Goal: Information Seeking & Learning: Learn about a topic

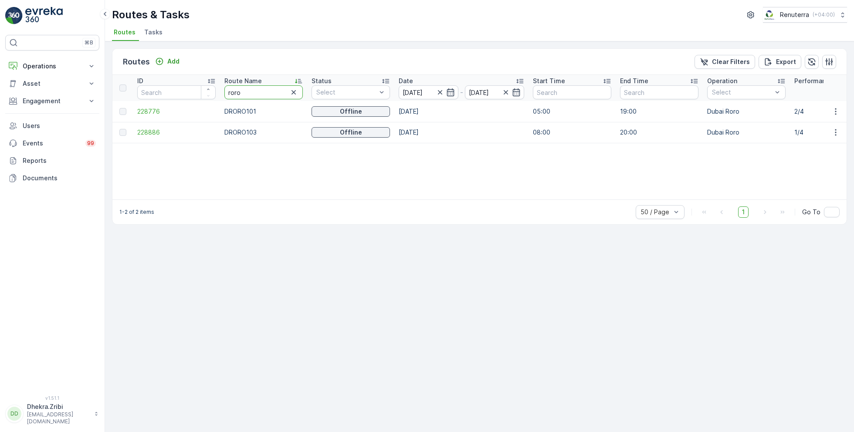
type input "med"
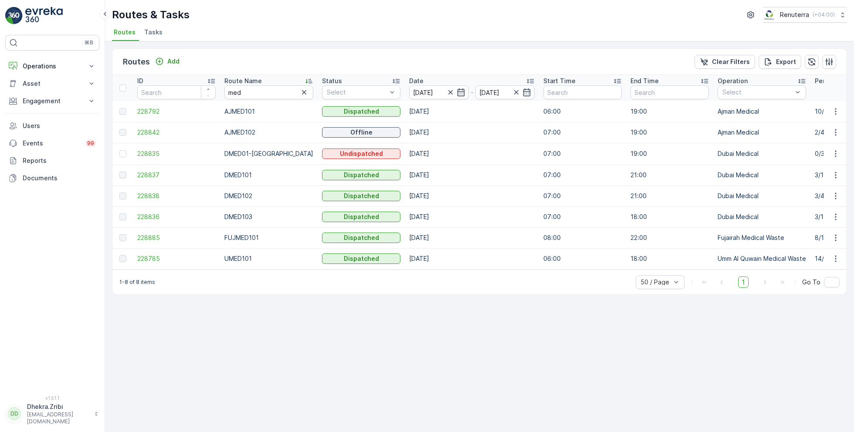
click at [147, 180] on td "228837" at bounding box center [176, 175] width 87 height 21
click at [147, 173] on span "228837" at bounding box center [176, 175] width 78 height 9
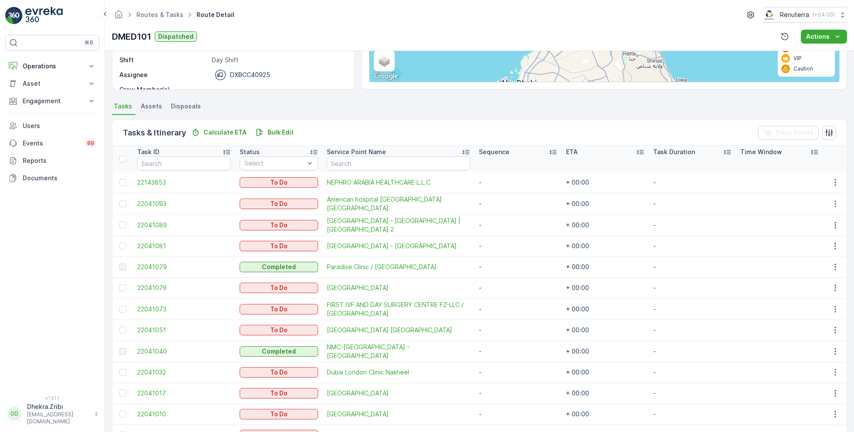
scroll to position [139, 0]
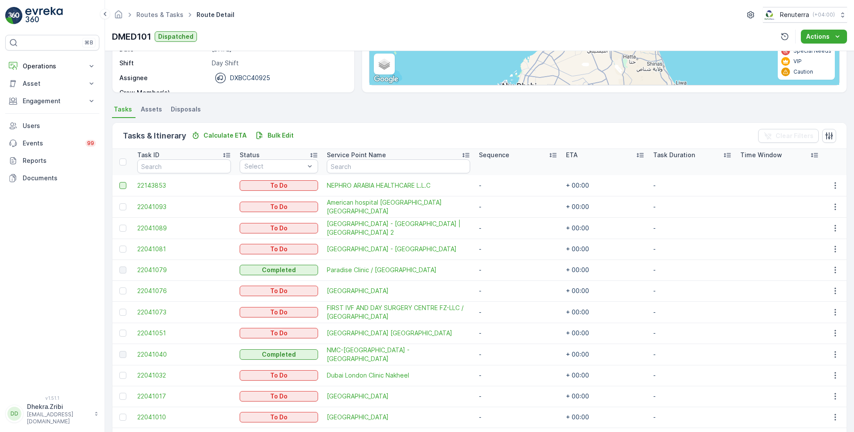
click at [125, 184] on div at bounding box center [122, 185] width 7 height 7
click at [119, 182] on input "checkbox" at bounding box center [119, 182] width 0 height 0
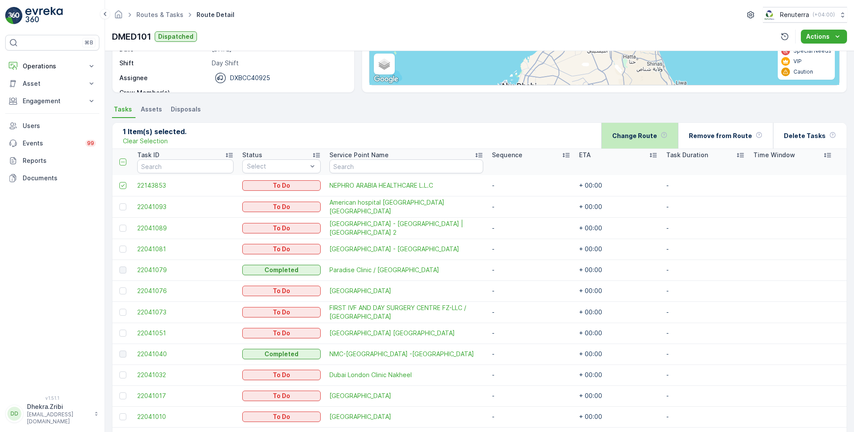
click at [653, 134] on p "Change Route" at bounding box center [634, 136] width 45 height 9
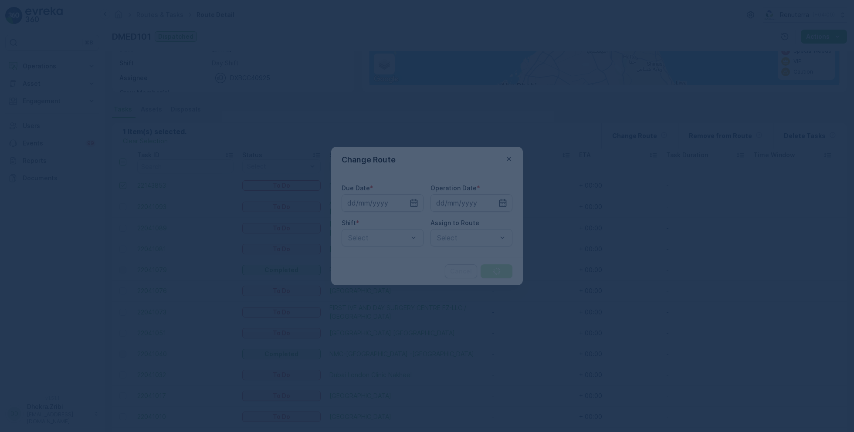
type input "[DATE]"
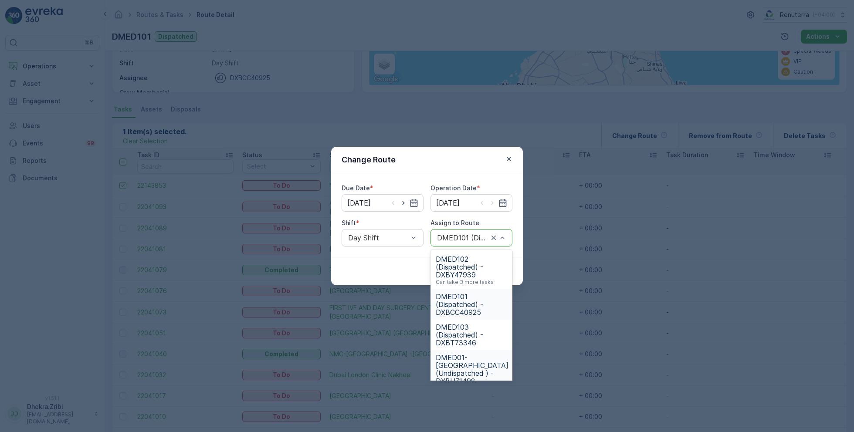
click at [470, 357] on span "DMED01-Khawaneej Yard (Undispatched ) - DXBU71498" at bounding box center [472, 369] width 73 height 31
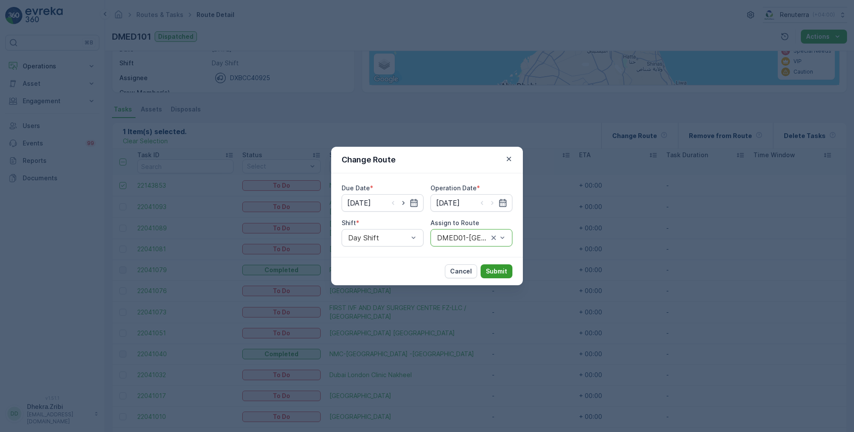
click at [497, 275] on p "Submit" at bounding box center [496, 271] width 21 height 9
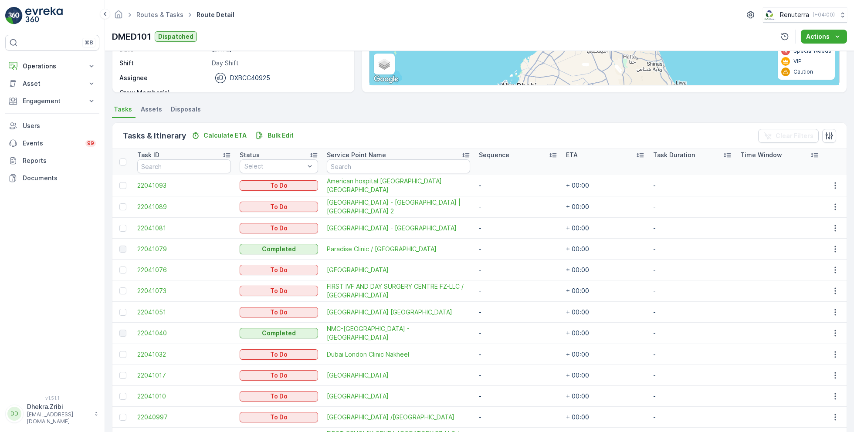
scroll to position [0, 0]
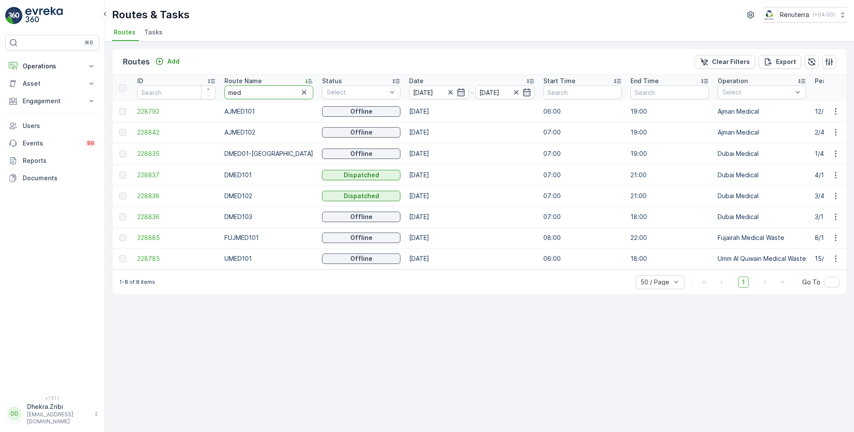
drag, startPoint x: 254, startPoint y: 91, endPoint x: 216, endPoint y: 90, distance: 37.5
type input "rel"
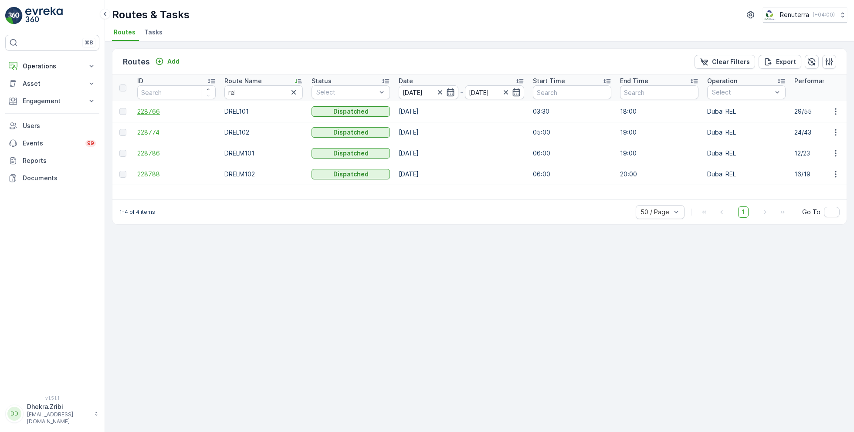
click at [156, 112] on span "228766" at bounding box center [176, 111] width 78 height 9
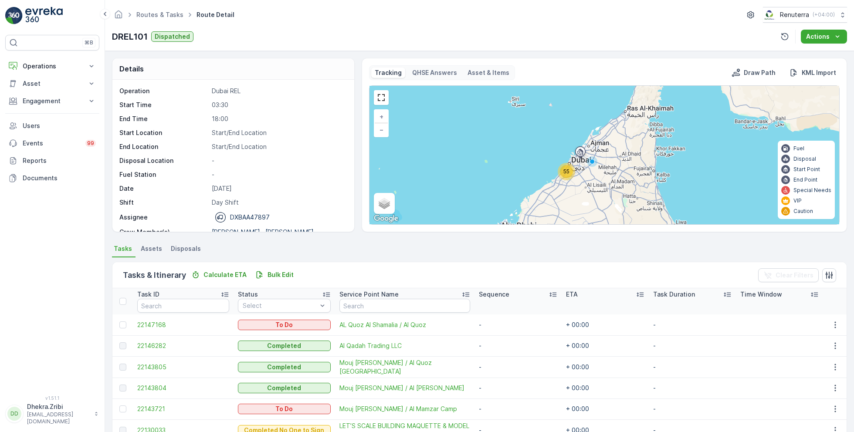
click at [567, 174] on div "55" at bounding box center [566, 171] width 13 height 13
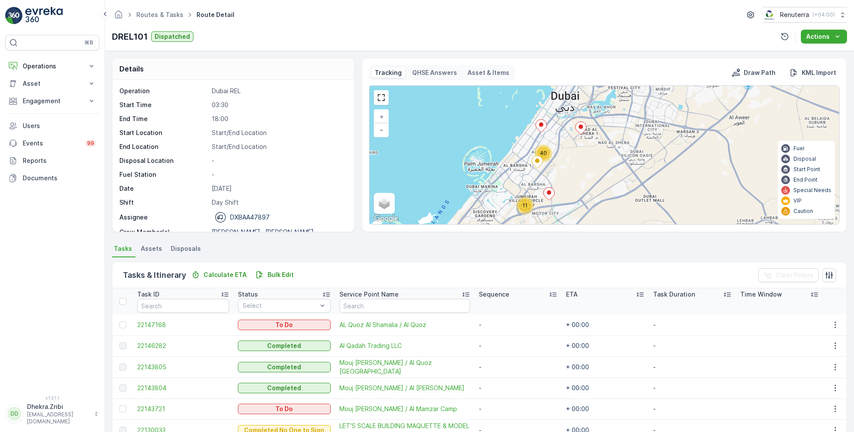
drag, startPoint x: 679, startPoint y: 154, endPoint x: 603, endPoint y: 175, distance: 79.6
click at [603, 175] on div "11 40 + − Satellite Roadmap Terrain Hybrid Leaflet Keyboard shortcuts Map Data …" at bounding box center [605, 155] width 470 height 139
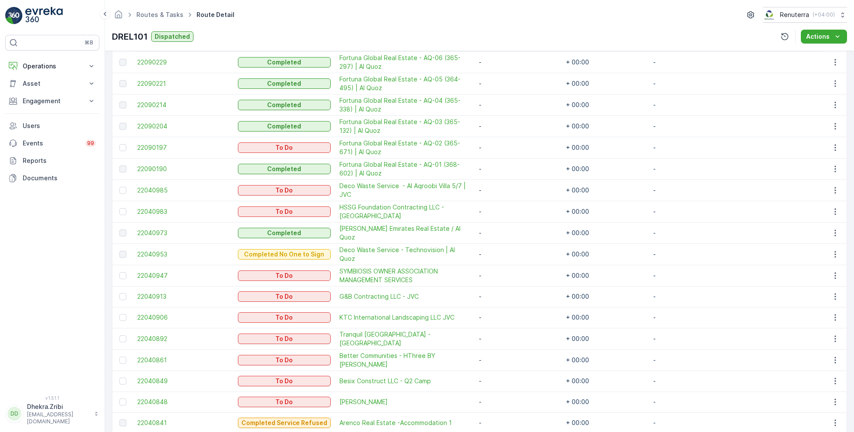
scroll to position [279, 0]
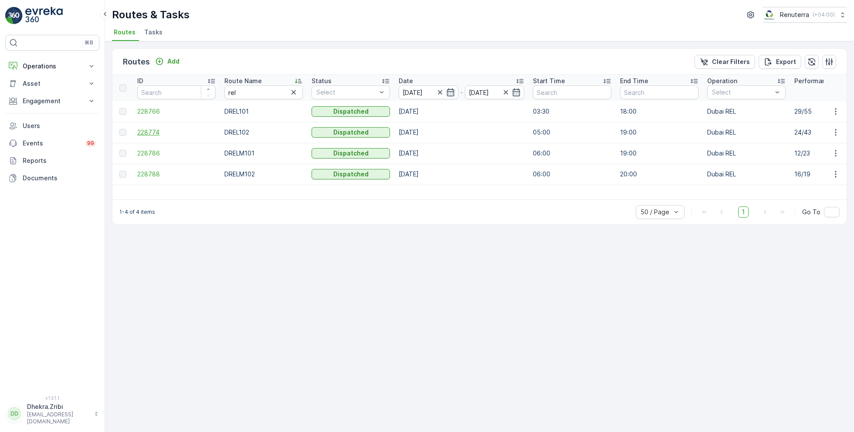
click at [153, 136] on span "228774" at bounding box center [176, 132] width 78 height 9
click at [157, 129] on span "228774" at bounding box center [176, 132] width 78 height 9
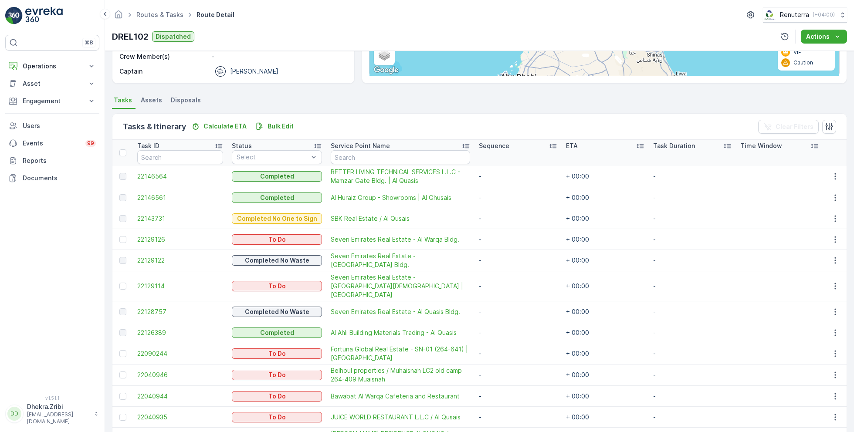
scroll to position [150, 0]
click at [148, 257] on span "22129122" at bounding box center [180, 259] width 86 height 9
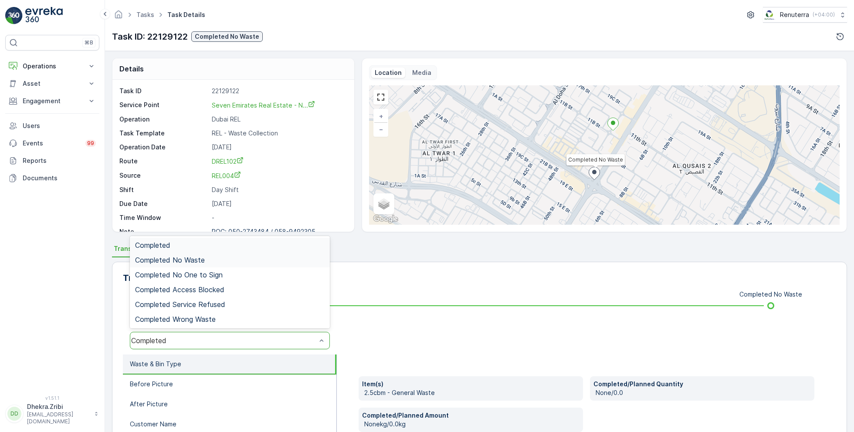
click at [204, 258] on span "Completed No Waste" at bounding box center [170, 260] width 70 height 8
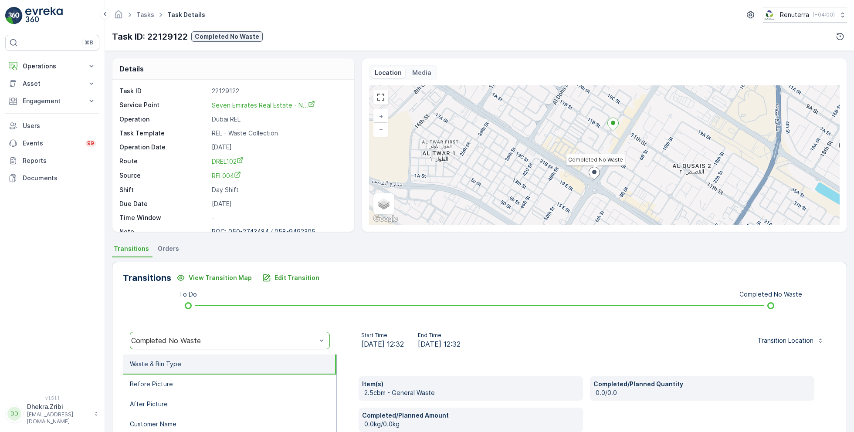
scroll to position [80, 0]
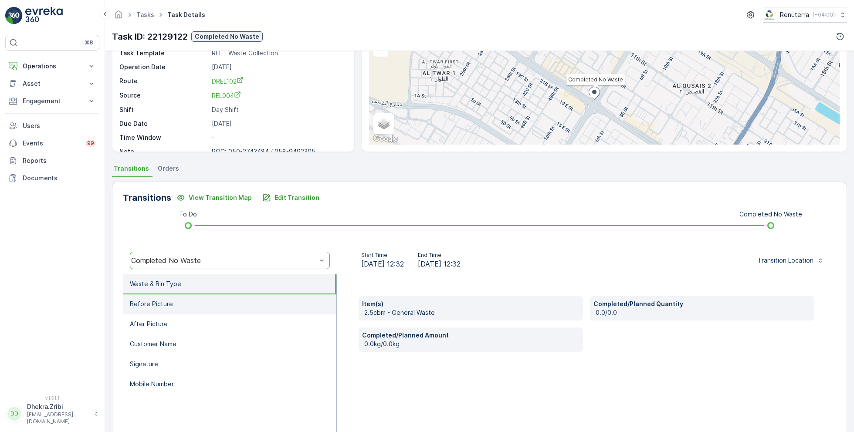
click at [170, 304] on p "Before Picture" at bounding box center [151, 304] width 43 height 9
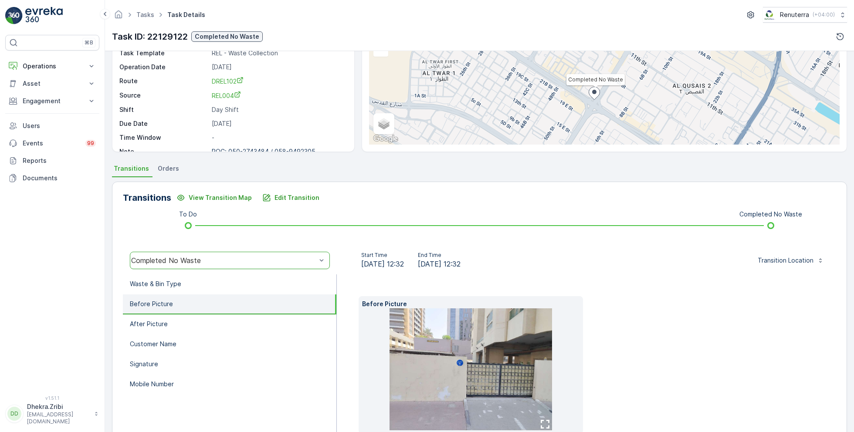
scroll to position [130, 0]
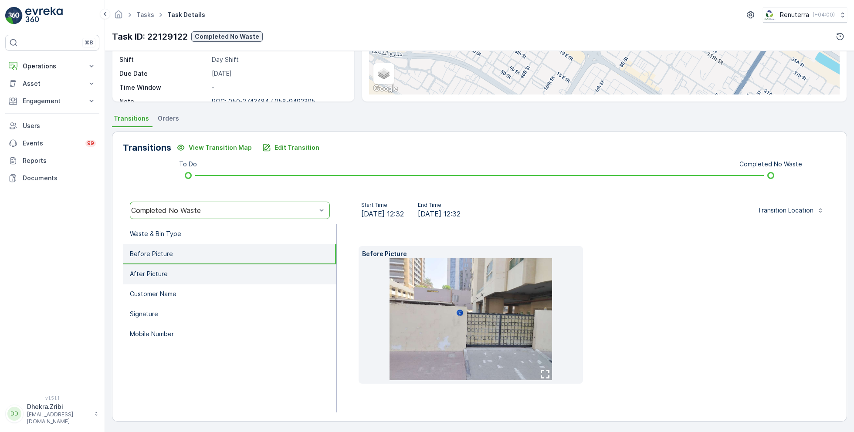
click at [153, 272] on p "After Picture" at bounding box center [149, 274] width 38 height 9
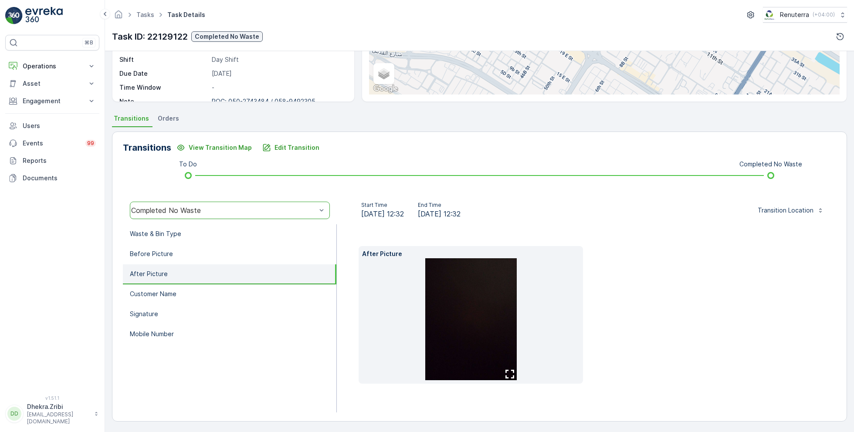
scroll to position [116, 0]
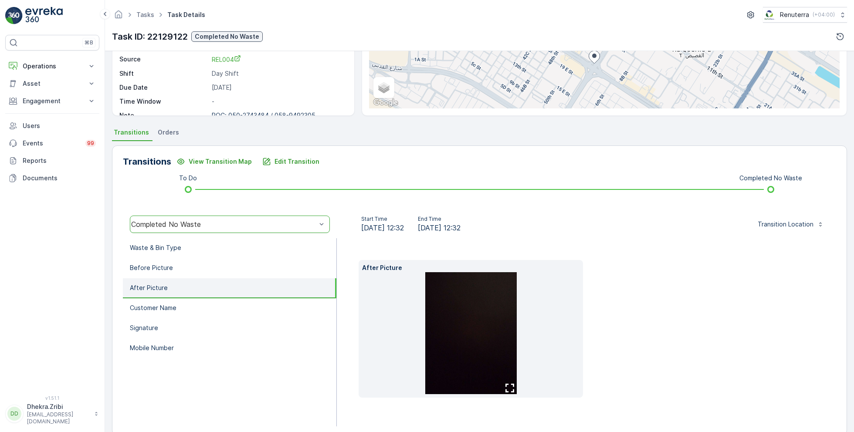
click at [490, 306] on img at bounding box center [471, 333] width 92 height 122
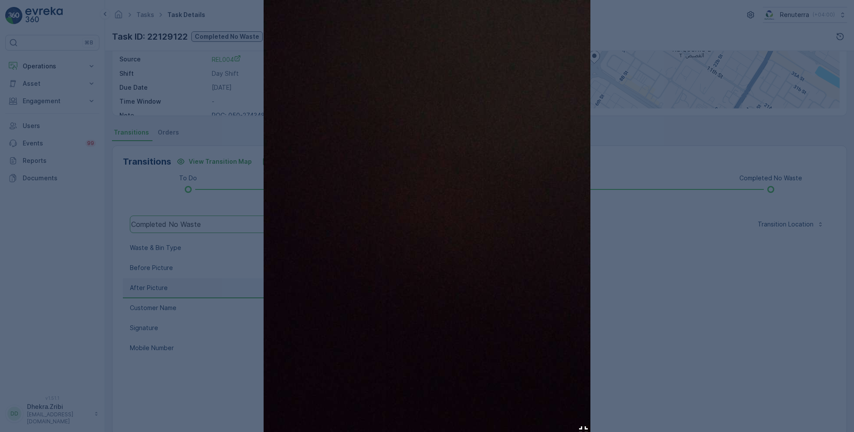
click at [675, 282] on div at bounding box center [427, 216] width 854 height 432
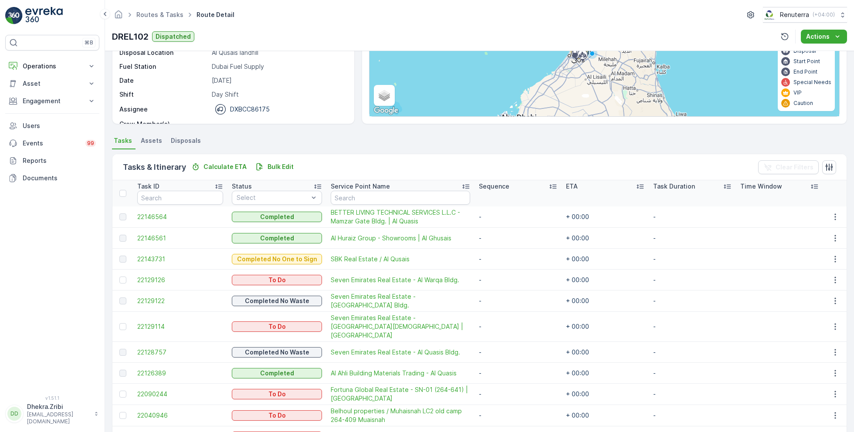
scroll to position [121, 0]
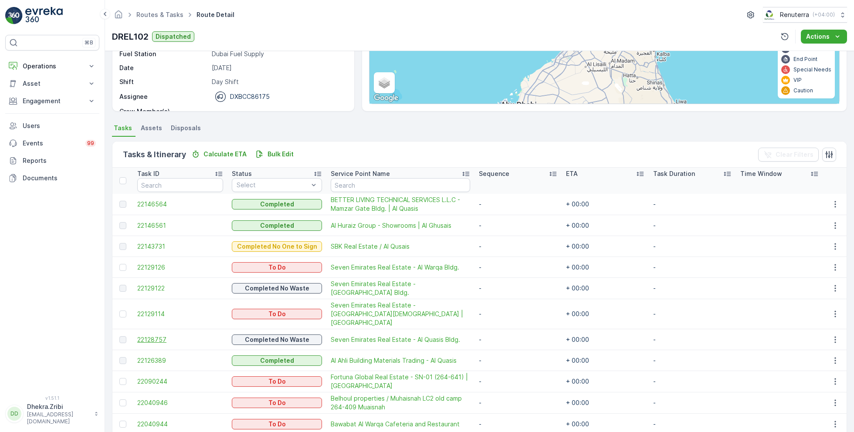
click at [156, 336] on span "22128757" at bounding box center [180, 340] width 86 height 9
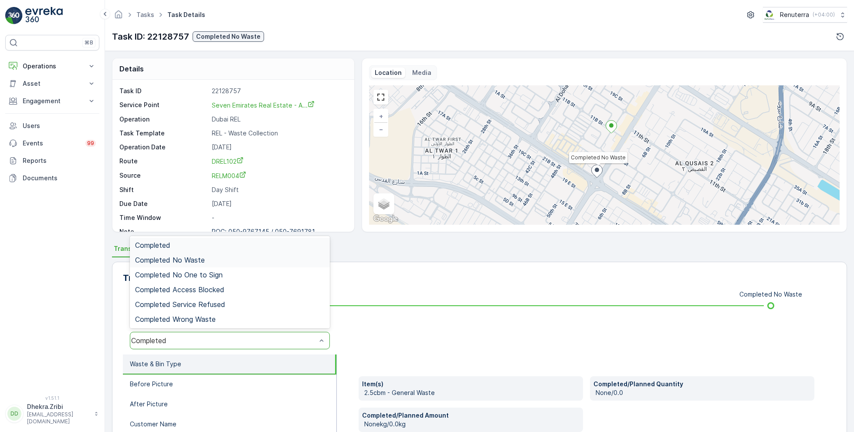
click at [198, 260] on span "Completed No Waste" at bounding box center [170, 260] width 70 height 8
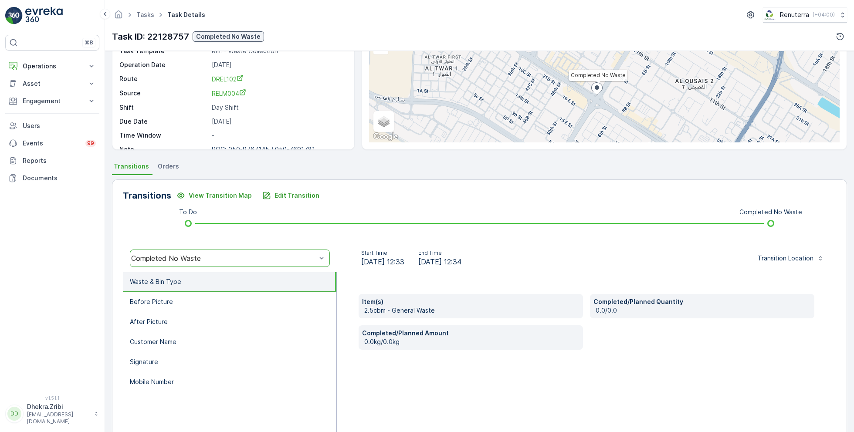
scroll to position [92, 0]
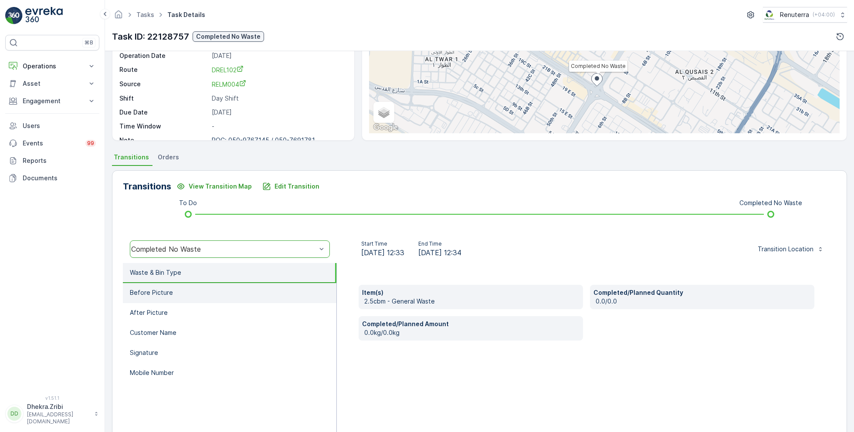
click at [187, 295] on li "Before Picture" at bounding box center [230, 293] width 214 height 20
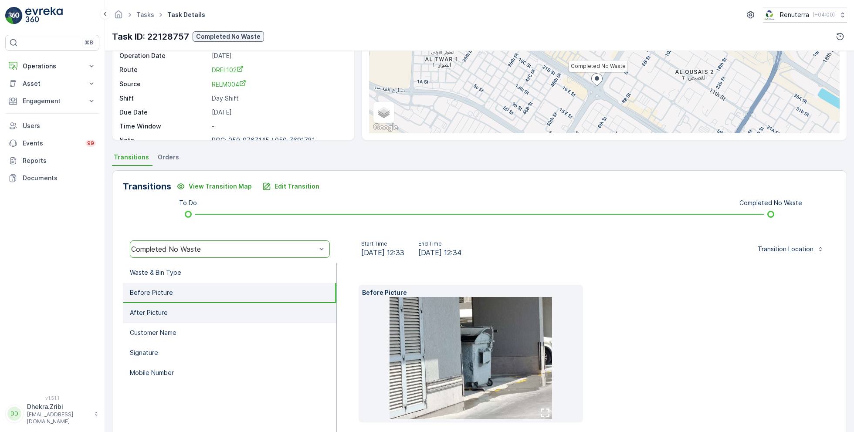
click at [188, 308] on li "After Picture" at bounding box center [230, 313] width 214 height 20
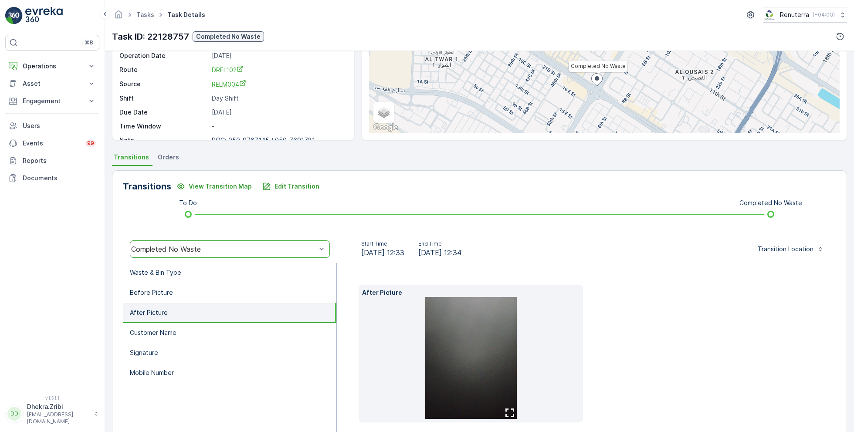
click at [464, 359] on img at bounding box center [471, 358] width 92 height 122
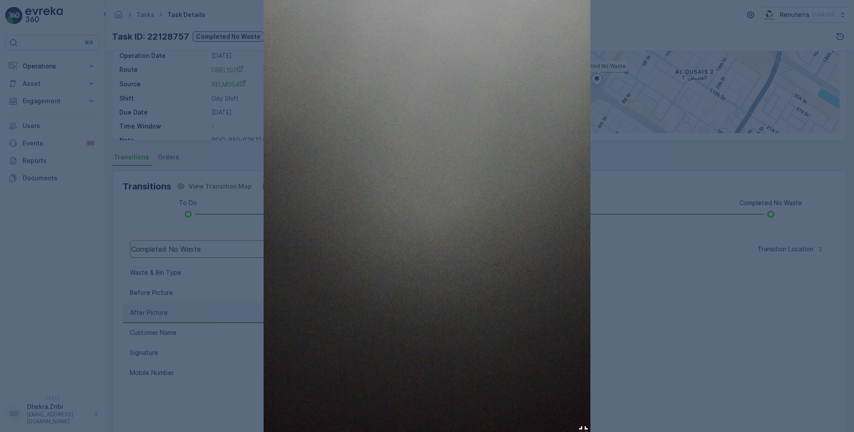
click at [689, 308] on div at bounding box center [427, 216] width 854 height 432
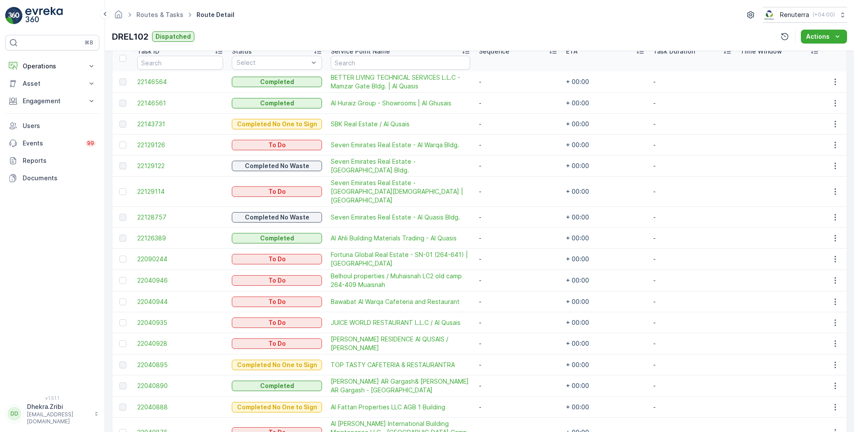
scroll to position [246, 0]
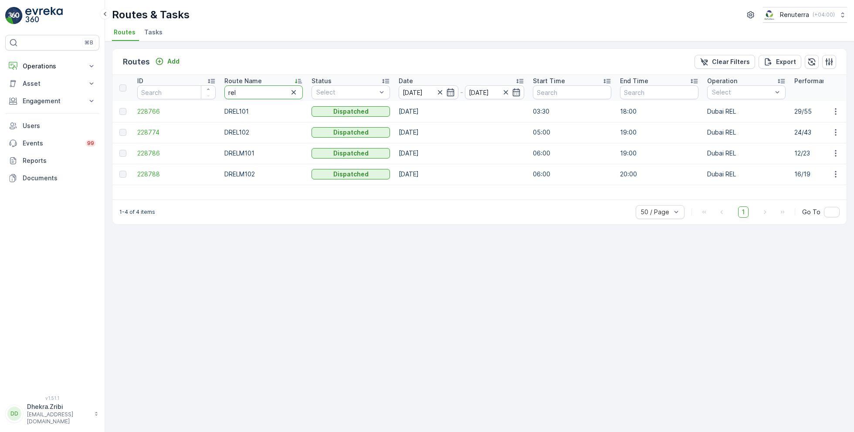
drag, startPoint x: 255, startPoint y: 97, endPoint x: 184, endPoint y: 75, distance: 74.0
type input "hay"
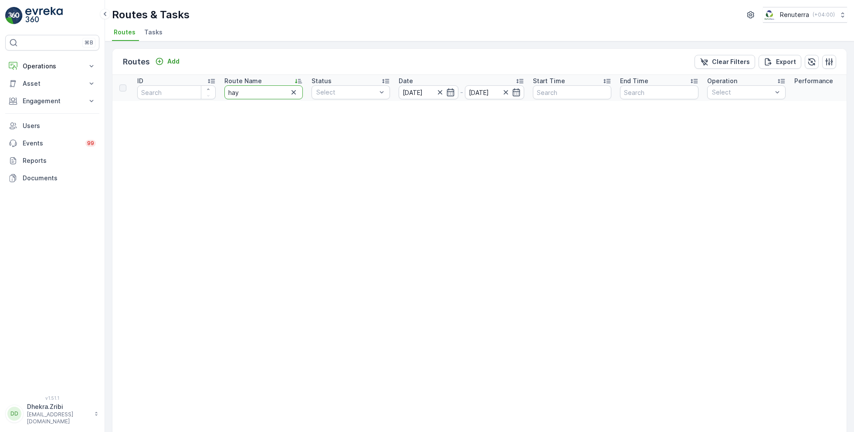
click at [255, 95] on input "hay" at bounding box center [263, 92] width 78 height 14
type input "hat"
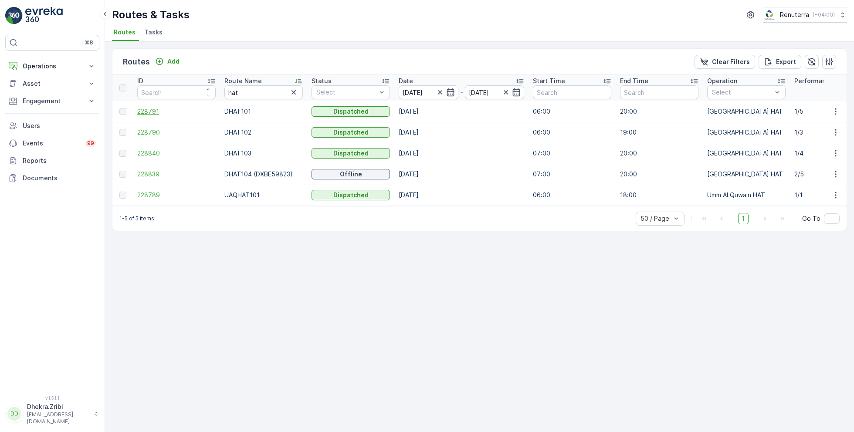
click at [147, 110] on span "228791" at bounding box center [176, 111] width 78 height 9
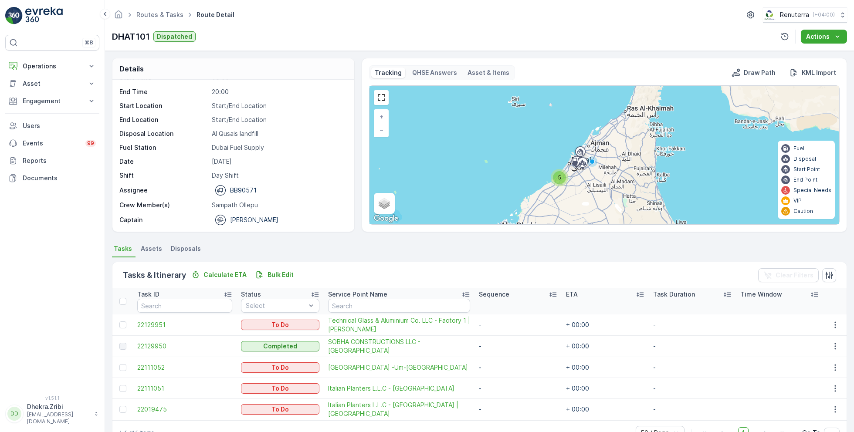
scroll to position [23, 0]
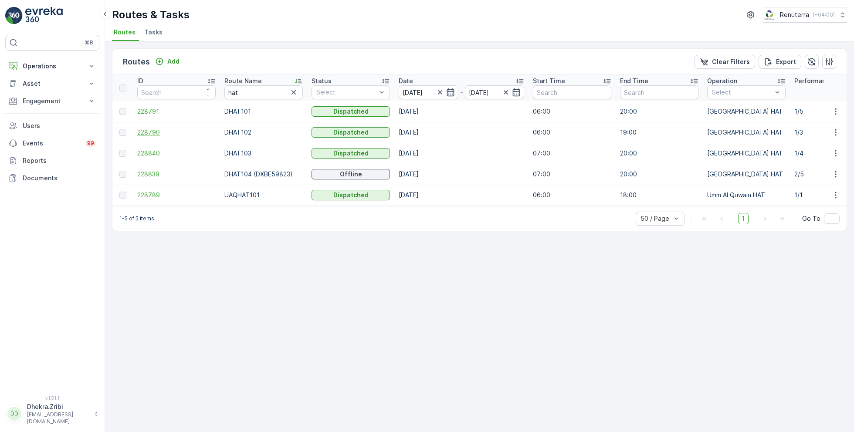
click at [146, 135] on span "228790" at bounding box center [176, 132] width 78 height 9
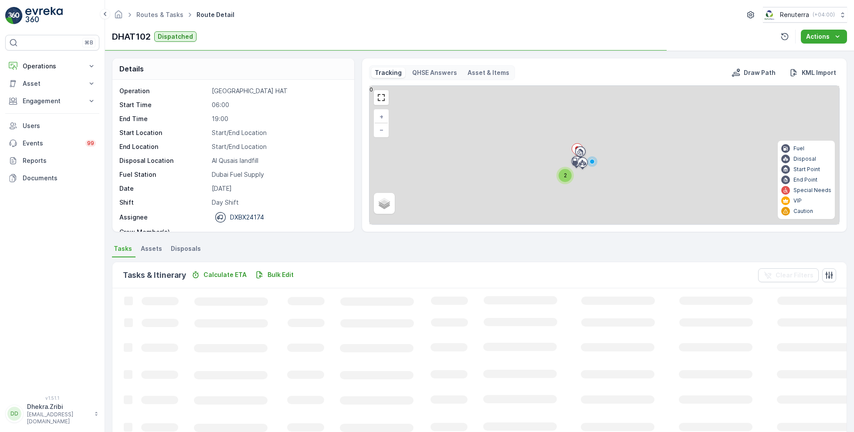
scroll to position [27, 0]
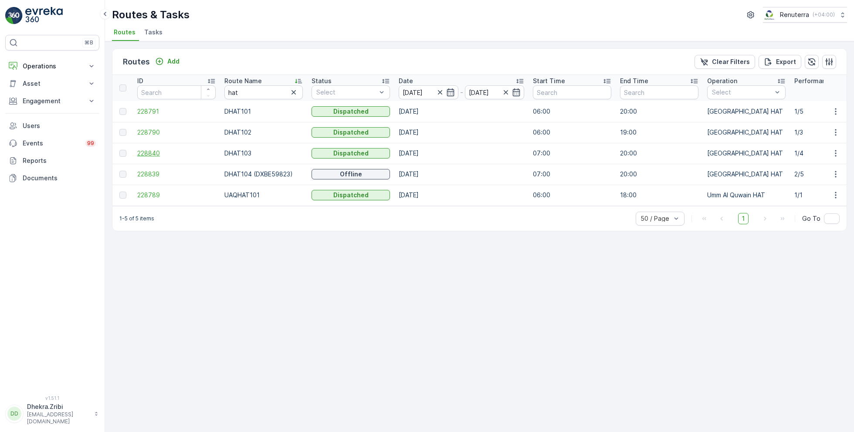
click at [146, 154] on span "228840" at bounding box center [176, 153] width 78 height 9
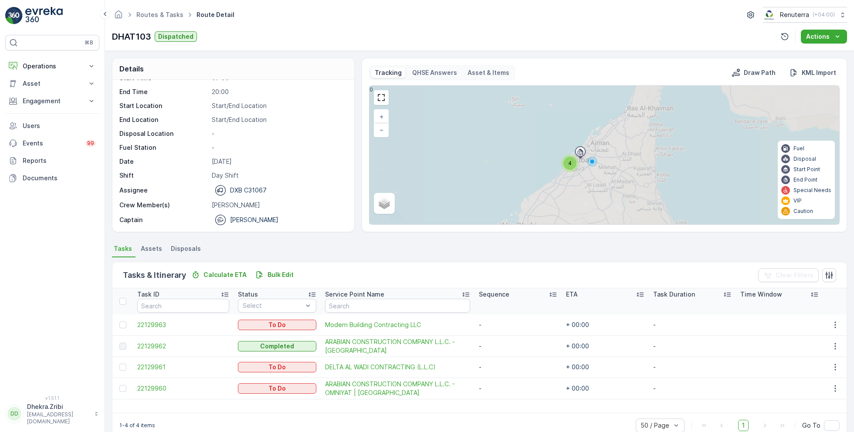
scroll to position [17, 0]
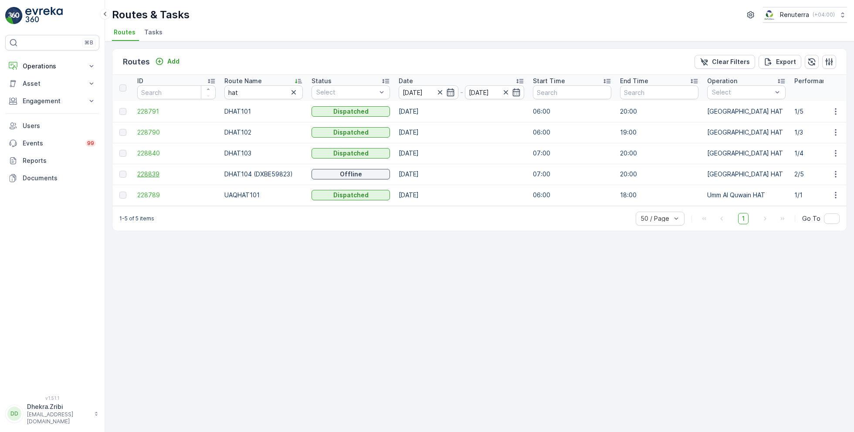
click at [151, 173] on span "228839" at bounding box center [176, 174] width 78 height 9
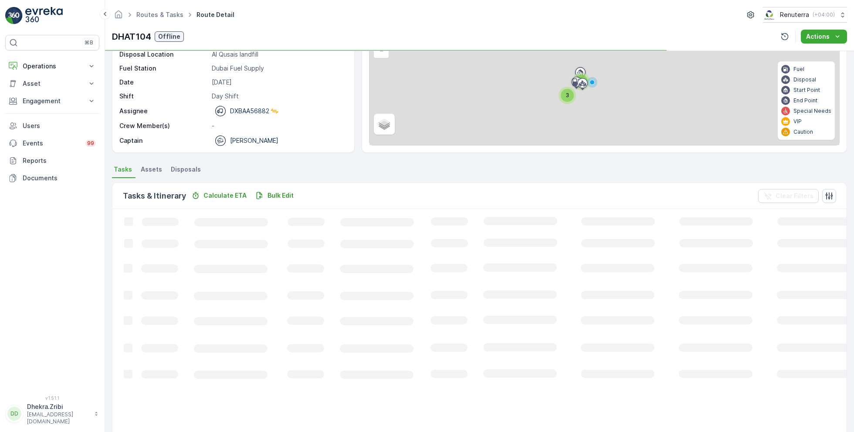
scroll to position [23, 0]
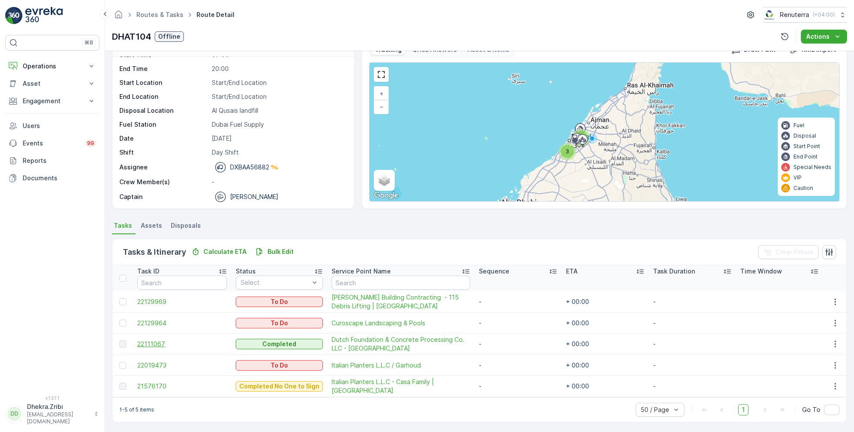
click at [161, 342] on span "22111067" at bounding box center [182, 344] width 90 height 9
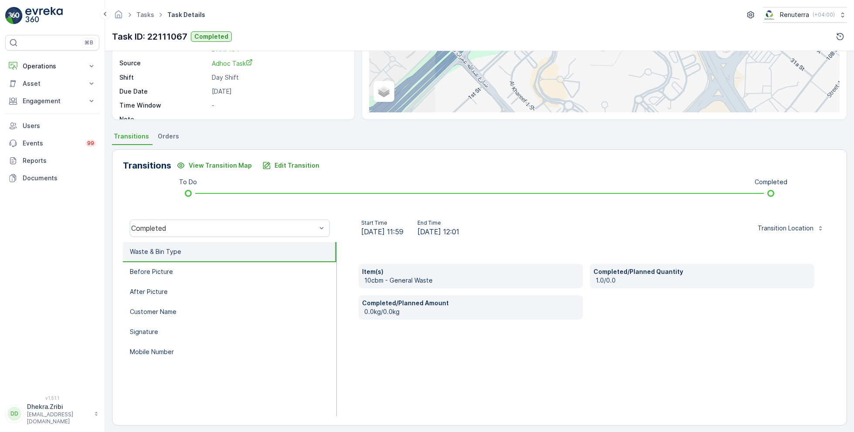
scroll to position [116, 0]
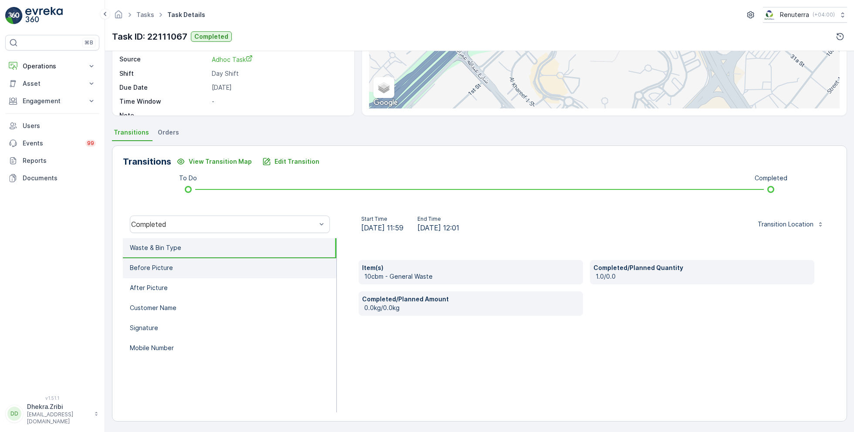
click at [160, 274] on li "Before Picture" at bounding box center [230, 268] width 214 height 20
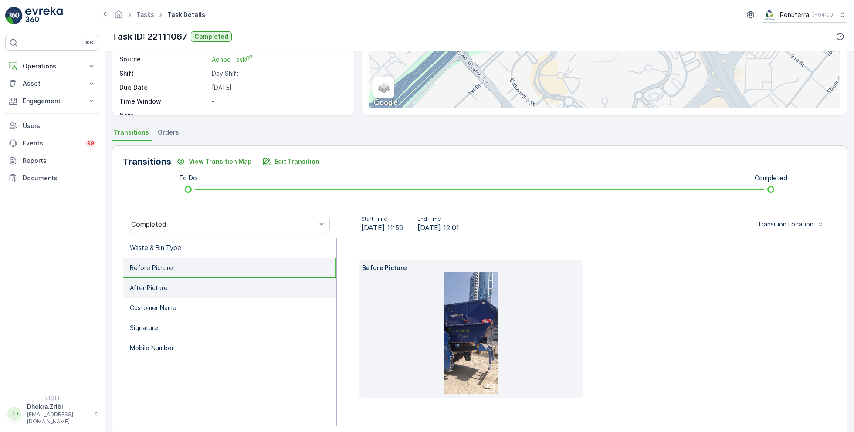
click at [169, 286] on li "After Picture" at bounding box center [230, 288] width 214 height 20
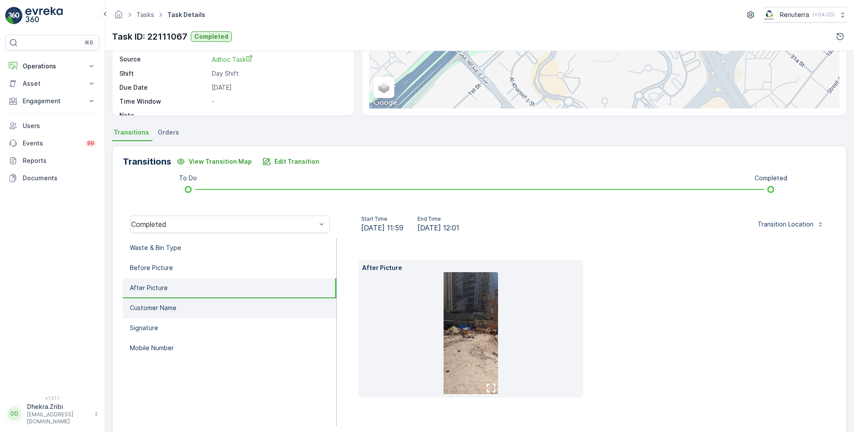
click at [174, 308] on p "Customer Name" at bounding box center [153, 308] width 47 height 9
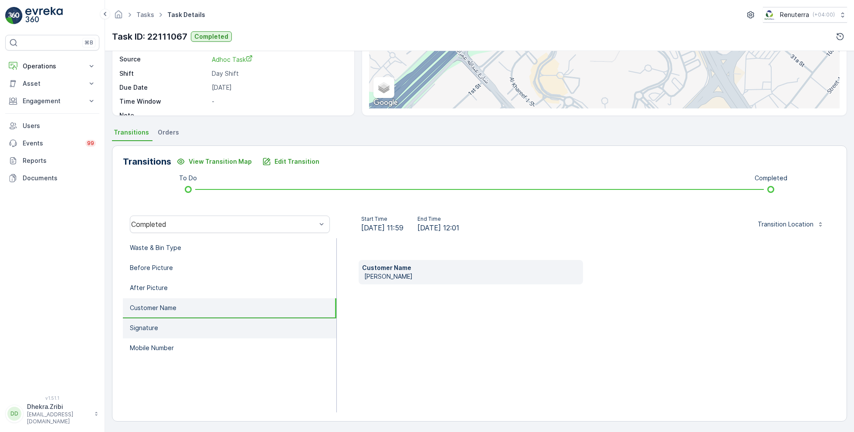
click at [178, 326] on li "Signature" at bounding box center [230, 329] width 214 height 20
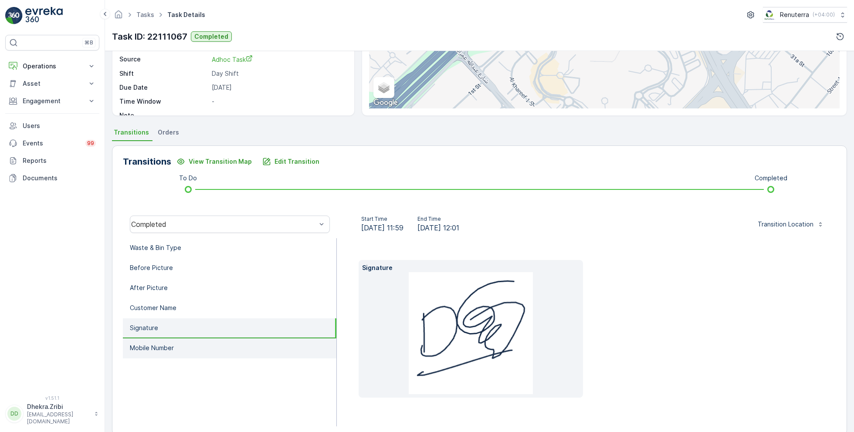
click at [187, 345] on li "Mobile Number" at bounding box center [230, 349] width 214 height 20
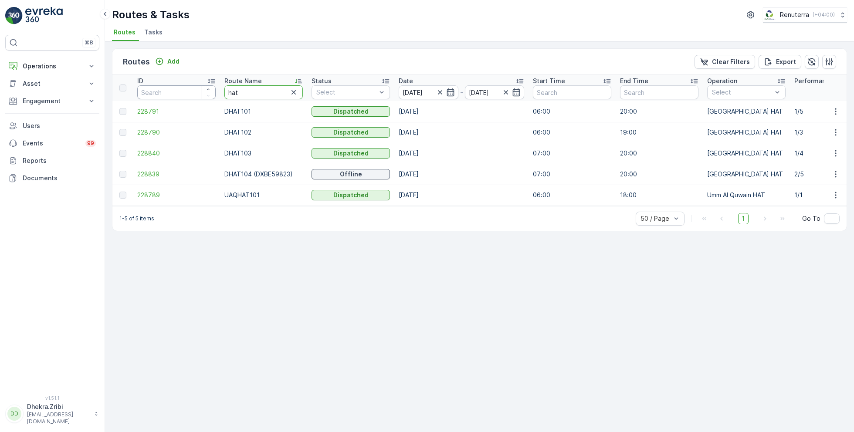
drag, startPoint x: 252, startPoint y: 90, endPoint x: 194, endPoint y: 89, distance: 58.4
type input "rel"
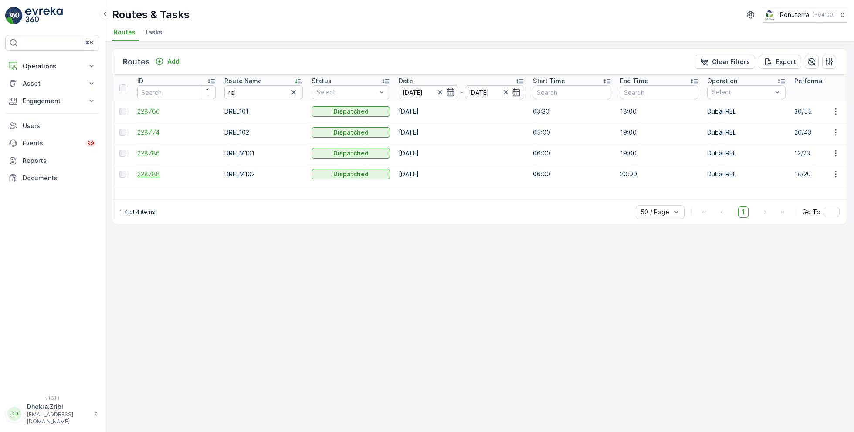
click at [149, 172] on span "228788" at bounding box center [176, 174] width 78 height 9
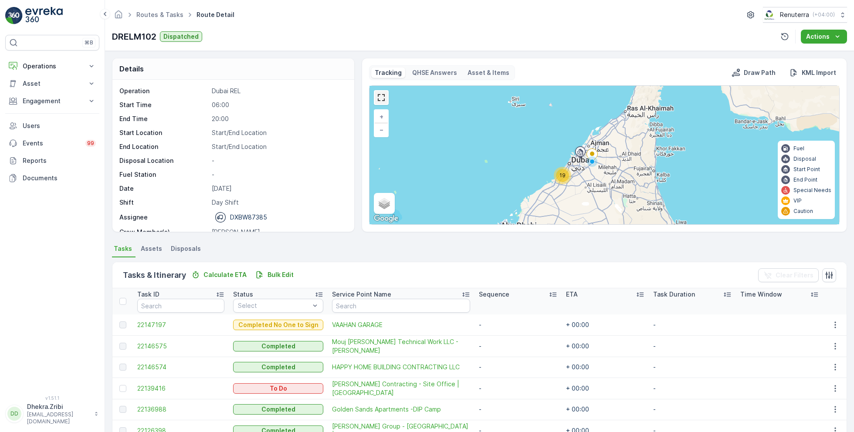
click at [382, 98] on link at bounding box center [381, 97] width 13 height 13
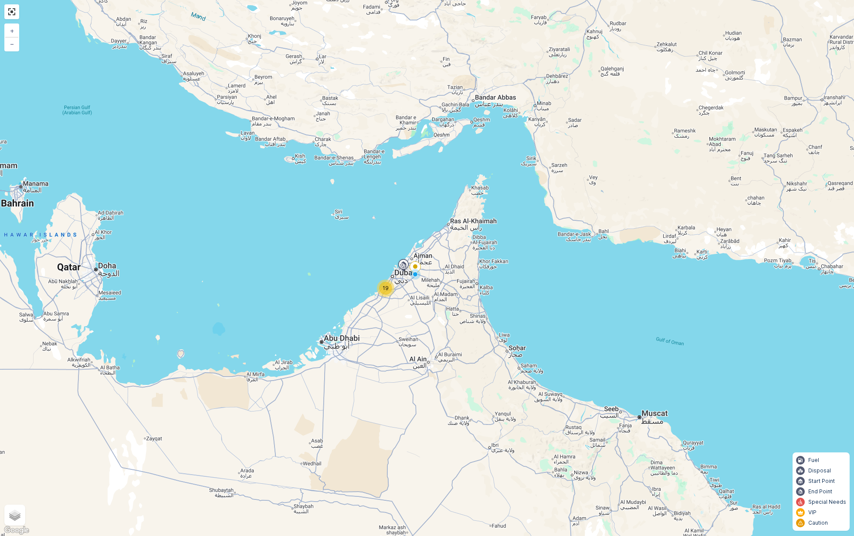
click at [390, 291] on div "19" at bounding box center [385, 288] width 13 height 13
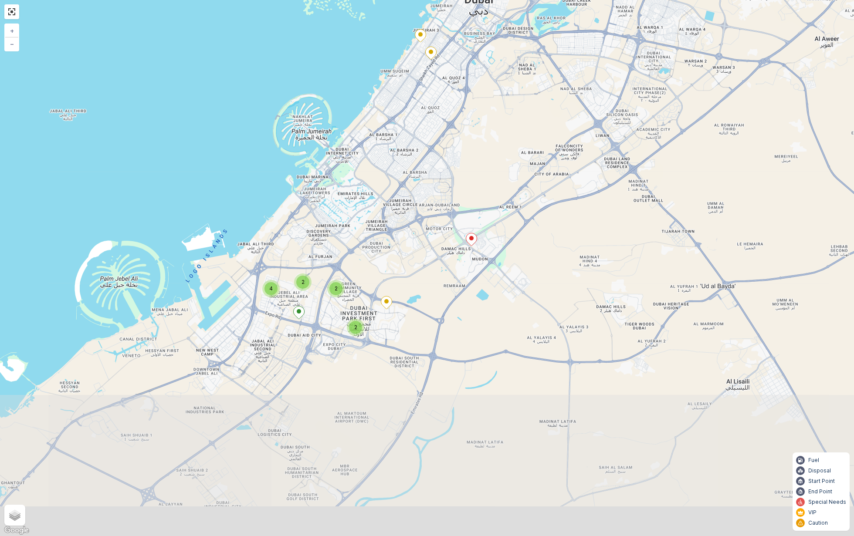
drag, startPoint x: 421, startPoint y: 388, endPoint x: 410, endPoint y: 199, distance: 189.4
click at [410, 199] on div "2 2 2 4 2 + − Satellite Roadmap Terrain Hybrid Leaflet Keyboard shortcuts Map D…" at bounding box center [427, 268] width 854 height 536
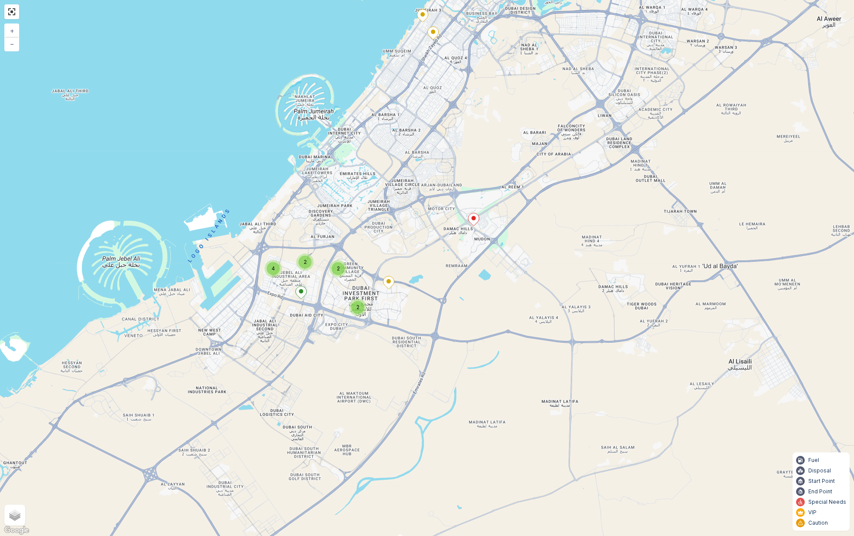
click at [342, 269] on div "2" at bounding box center [338, 268] width 13 height 13
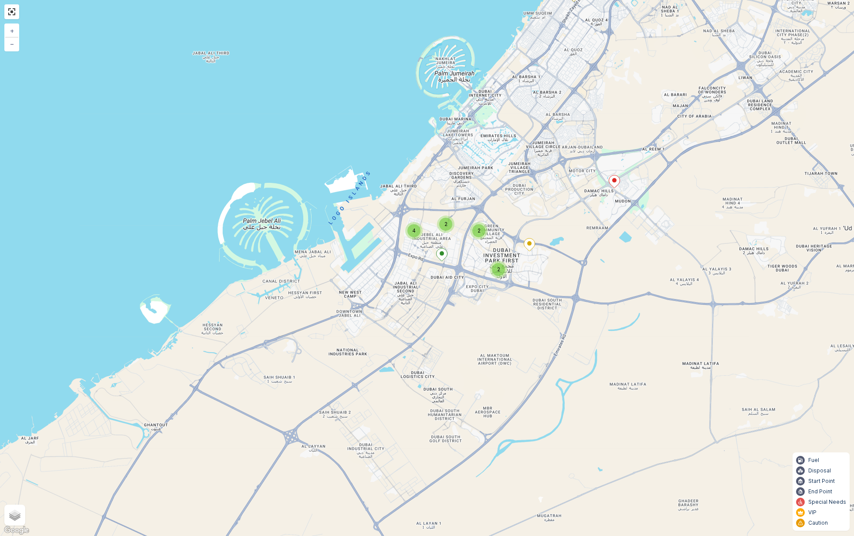
click at [500, 270] on div "2" at bounding box center [498, 269] width 13 height 13
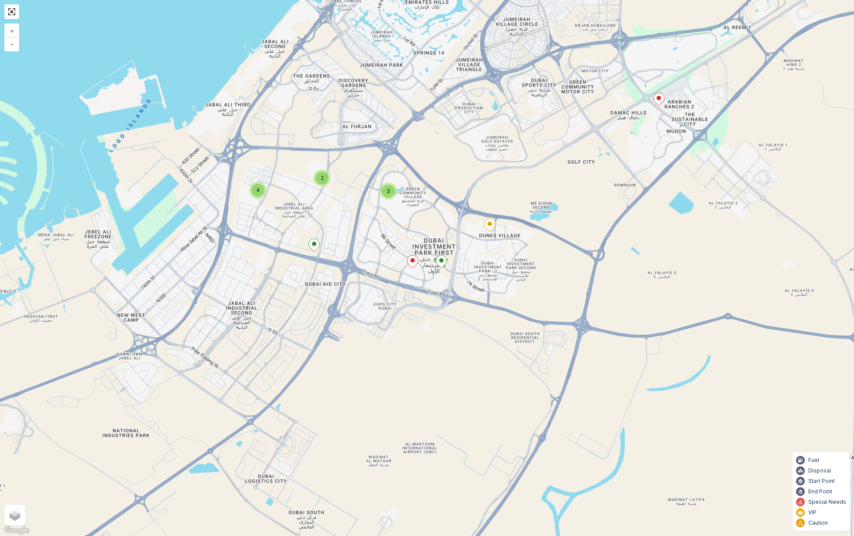
click at [418, 263] on icon at bounding box center [412, 261] width 11 height 13
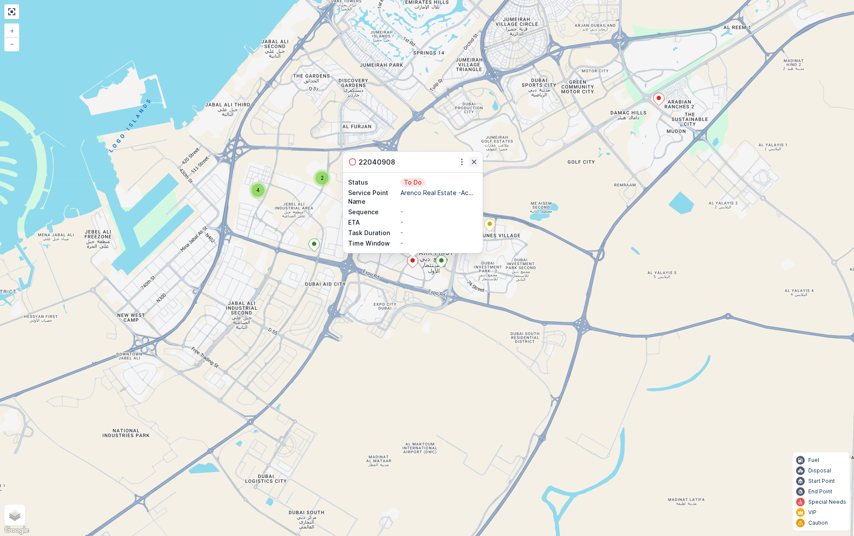
click at [474, 162] on icon "button" at bounding box center [474, 162] width 4 height 4
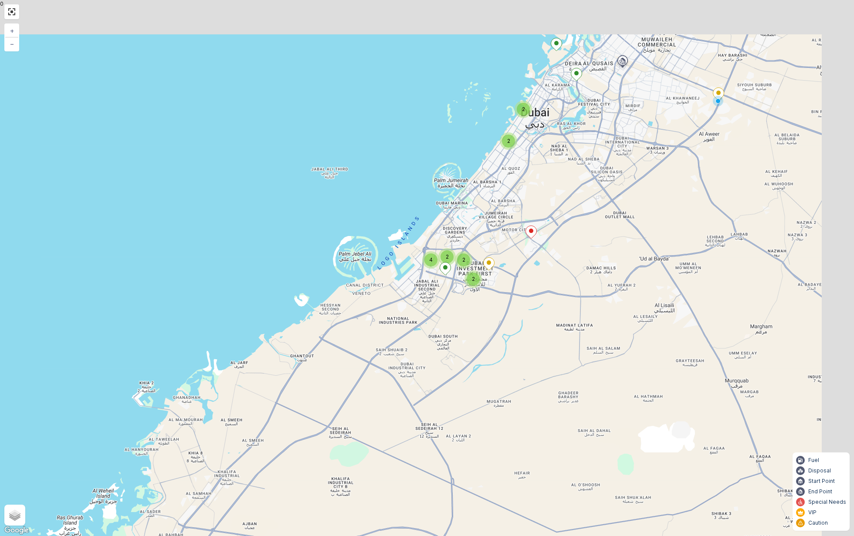
drag, startPoint x: 670, startPoint y: 81, endPoint x: 583, endPoint y: 210, distance: 155.6
click at [583, 209] on div "2 2 2 4 2 2 + − Satellite Roadmap Terrain Hybrid Leaflet Keyboard shortcuts Map…" at bounding box center [427, 268] width 854 height 536
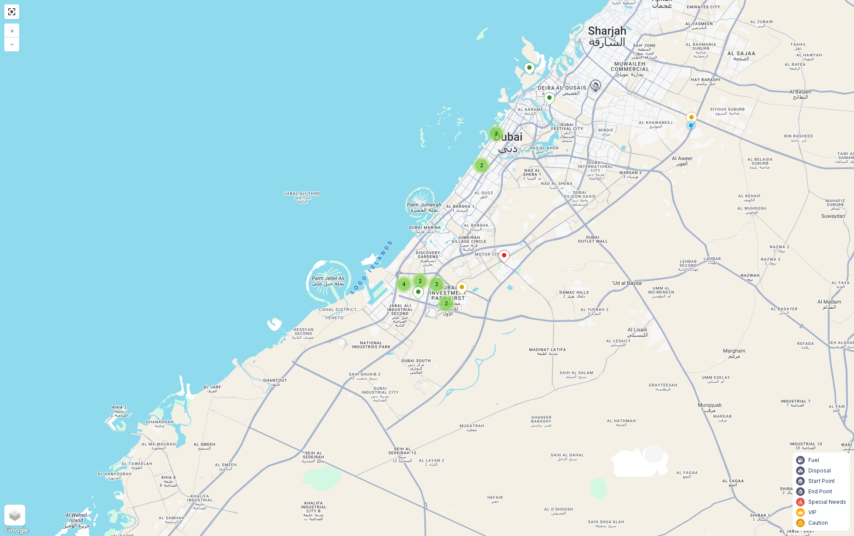
click at [481, 165] on span "2" at bounding box center [481, 165] width 3 height 7
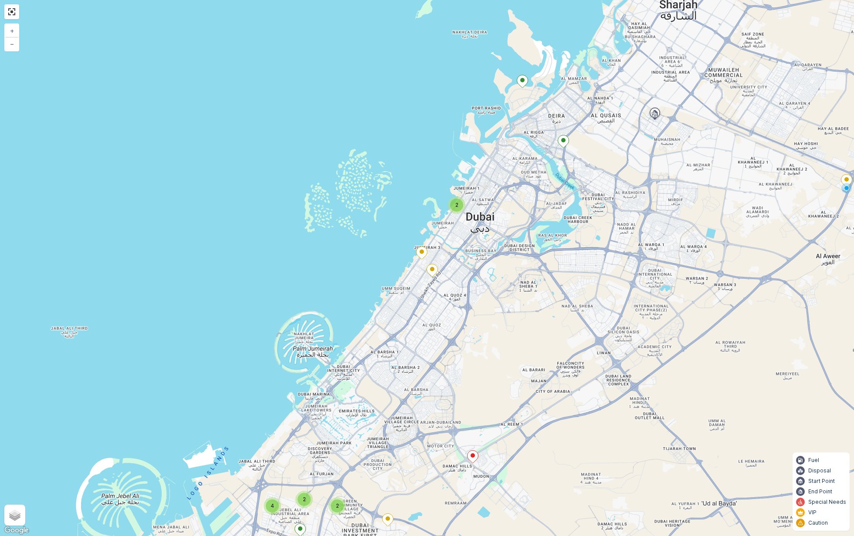
click at [457, 207] on span "2" at bounding box center [456, 205] width 3 height 7
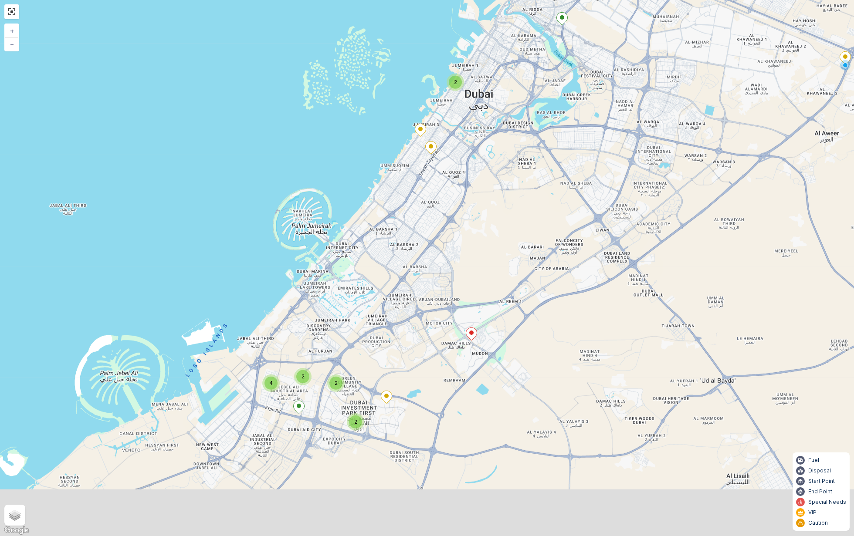
drag, startPoint x: 496, startPoint y: 315, endPoint x: 505, endPoint y: 151, distance: 164.1
click at [505, 151] on div "2 2 2 4 2 + − Satellite Roadmap Terrain Hybrid Leaflet Keyboard shortcuts Map D…" at bounding box center [427, 268] width 854 height 536
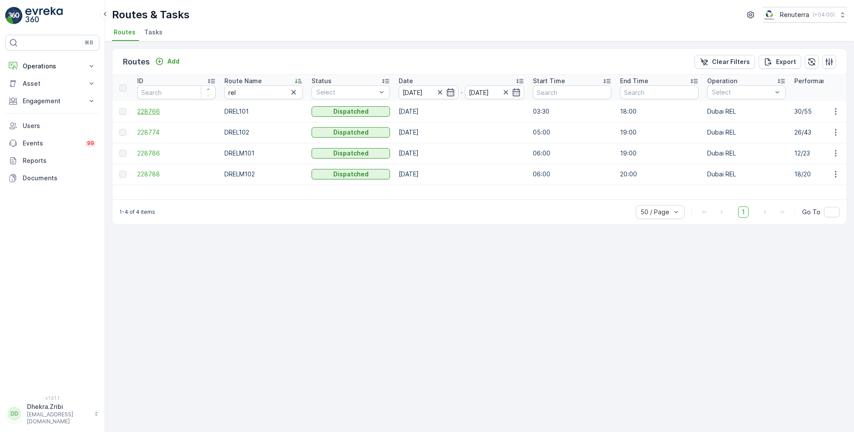
click at [150, 109] on span "228766" at bounding box center [176, 111] width 78 height 9
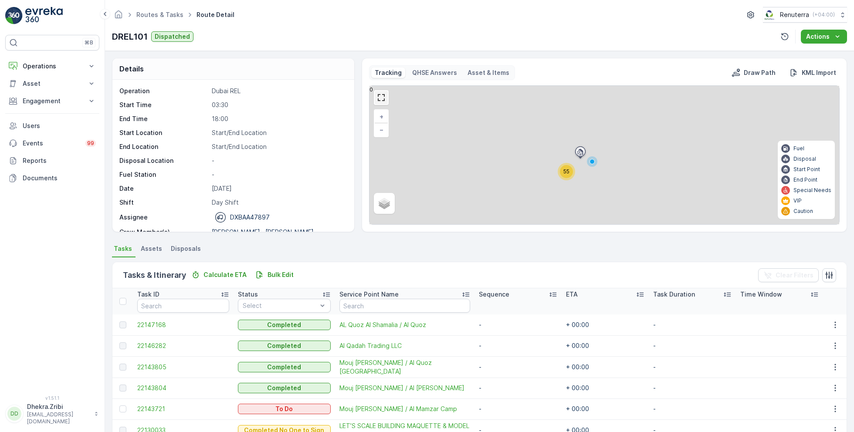
click at [382, 101] on link at bounding box center [381, 97] width 13 height 13
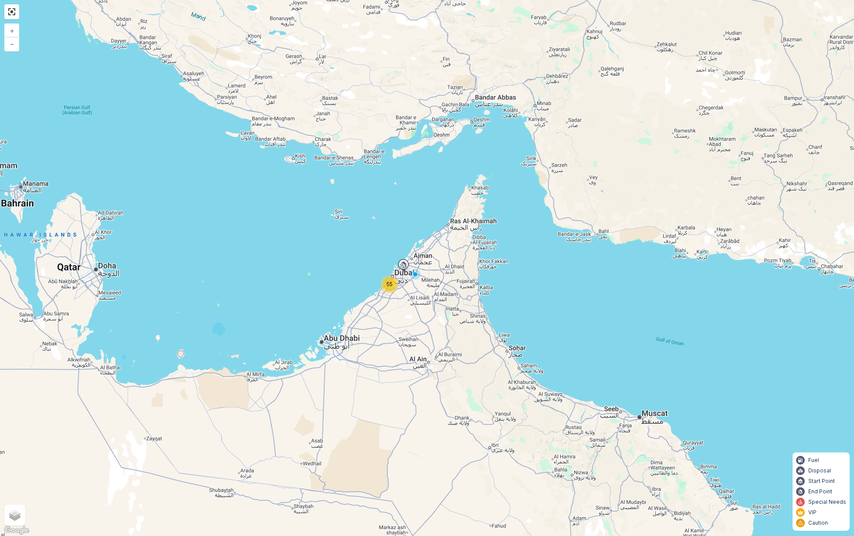
click at [390, 287] on span "55" at bounding box center [390, 284] width 6 height 7
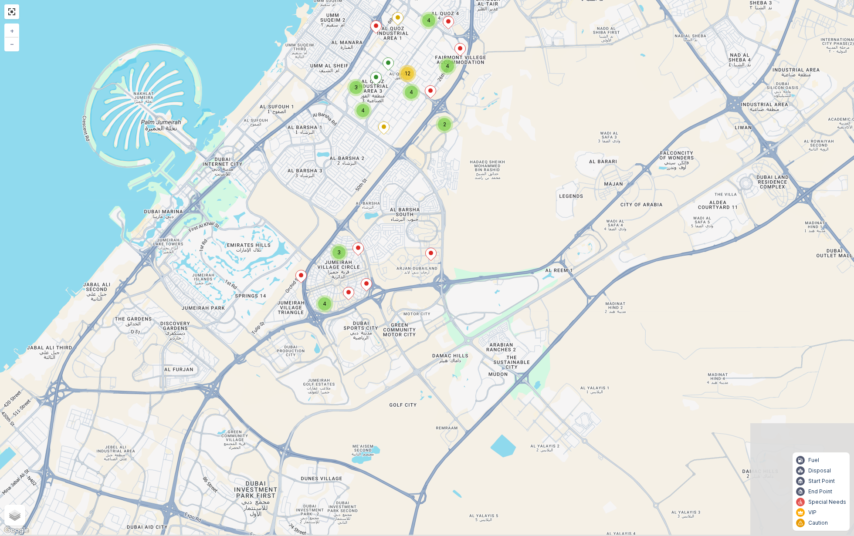
drag, startPoint x: 414, startPoint y: 348, endPoint x: 417, endPoint y: 229, distance: 119.0
click at [417, 229] on div "3 4 2 4 4 4 12 4 3 + − Satellite Roadmap Terrain Hybrid Leaflet Keyboard shortc…" at bounding box center [427, 268] width 854 height 536
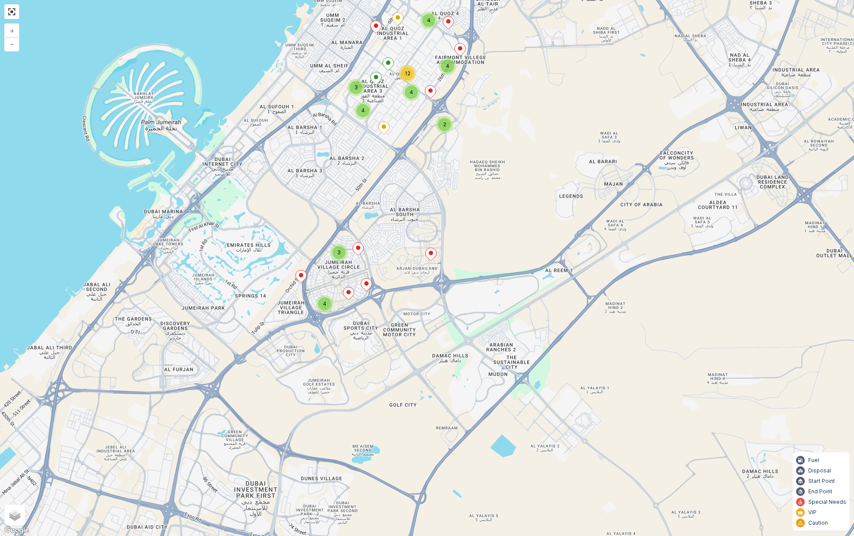
click at [338, 251] on span "3" at bounding box center [338, 252] width 3 height 7
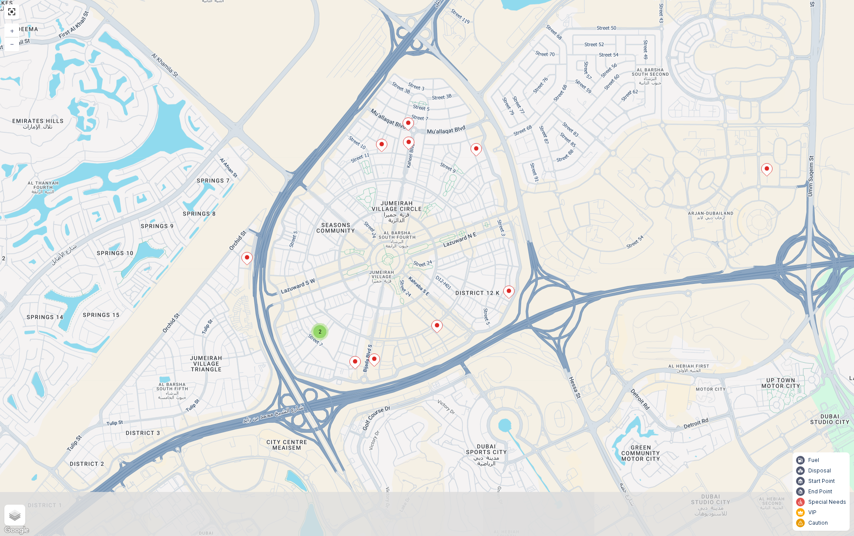
drag, startPoint x: 444, startPoint y: 326, endPoint x: 416, endPoint y: 201, distance: 127.2
click at [416, 201] on div "2 2 2 2 2 3 2 2 + − Satellite Roadmap Terrain Hybrid Leaflet Keyboard shortcuts…" at bounding box center [427, 268] width 854 height 536
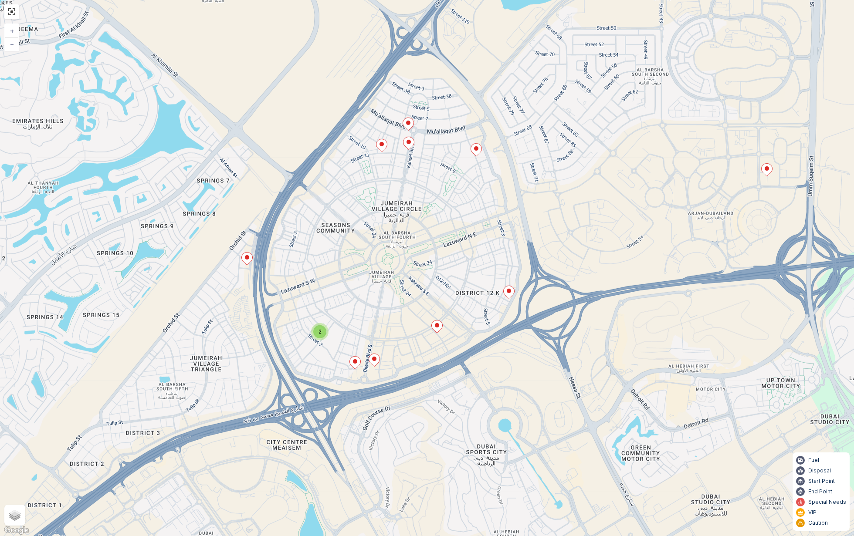
click at [246, 260] on icon at bounding box center [247, 258] width 11 height 13
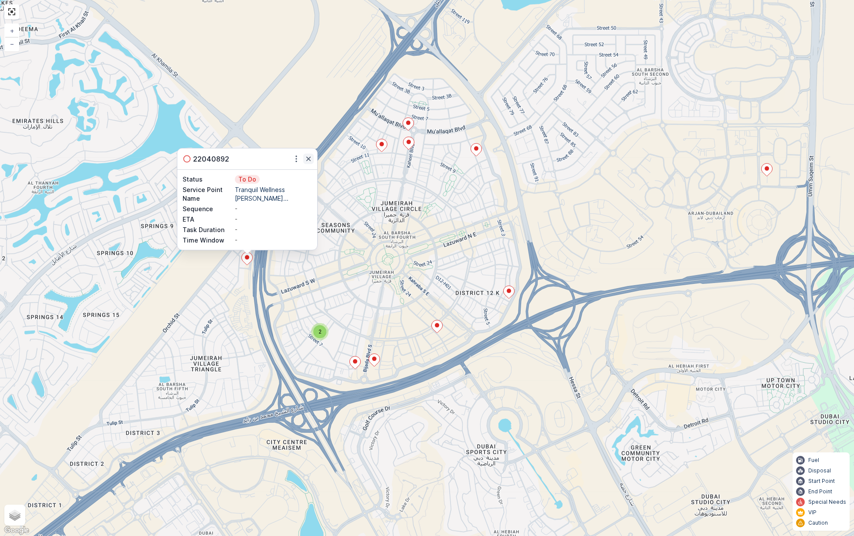
click at [309, 160] on icon "button" at bounding box center [308, 159] width 9 height 9
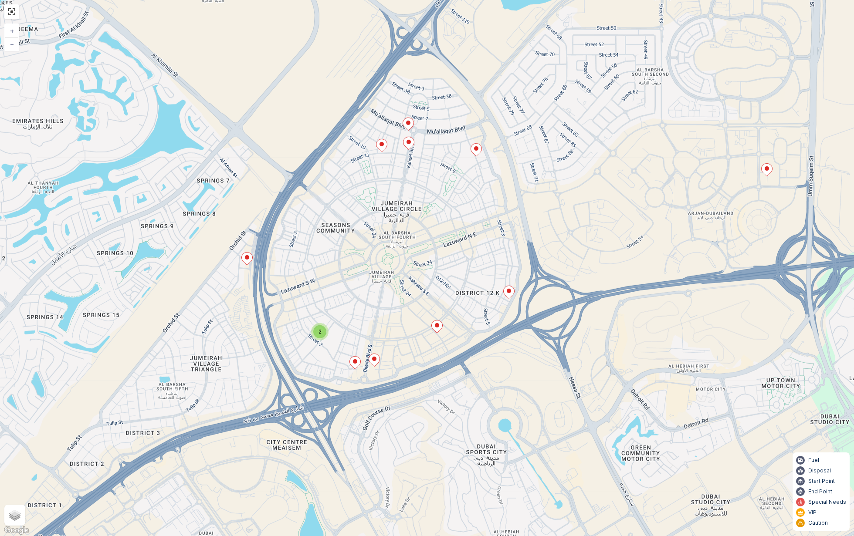
click at [320, 329] on span "2" at bounding box center [320, 332] width 3 height 7
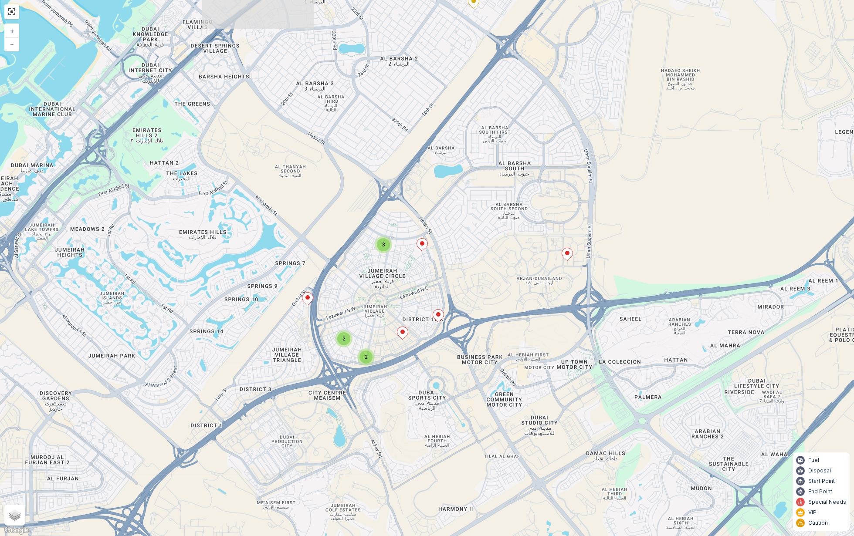
drag, startPoint x: 460, startPoint y: 220, endPoint x: 417, endPoint y: 283, distance: 76.8
click at [417, 284] on div "3 2 2 2 4 3 2 2 2 5 2 3 2 + − Satellite Roadmap Terrain Hybrid Leaflet Keyboard…" at bounding box center [427, 268] width 854 height 536
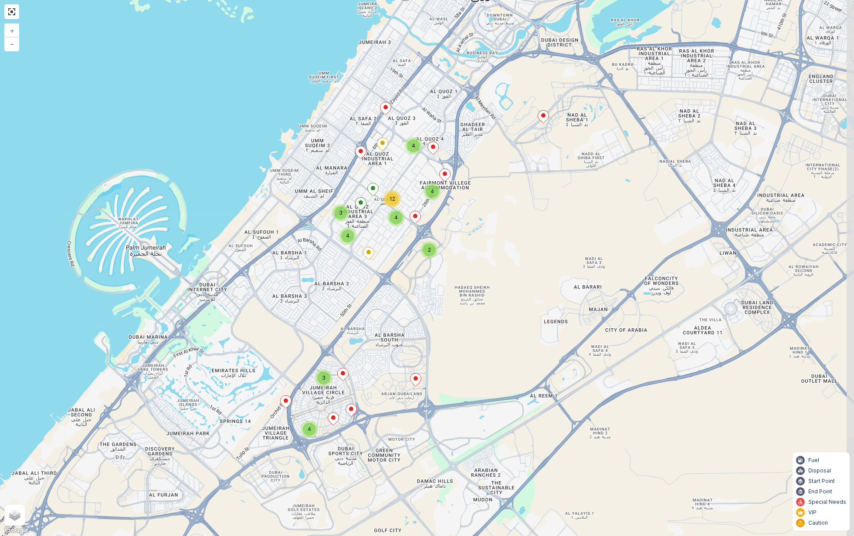
drag, startPoint x: 527, startPoint y: 167, endPoint x: 447, endPoint y: 284, distance: 141.1
click at [448, 284] on div "3 4 2 4 4 4 12 4 3 + − Satellite Roadmap Terrain Hybrid Leaflet Keyboard shortc…" at bounding box center [427, 268] width 854 height 536
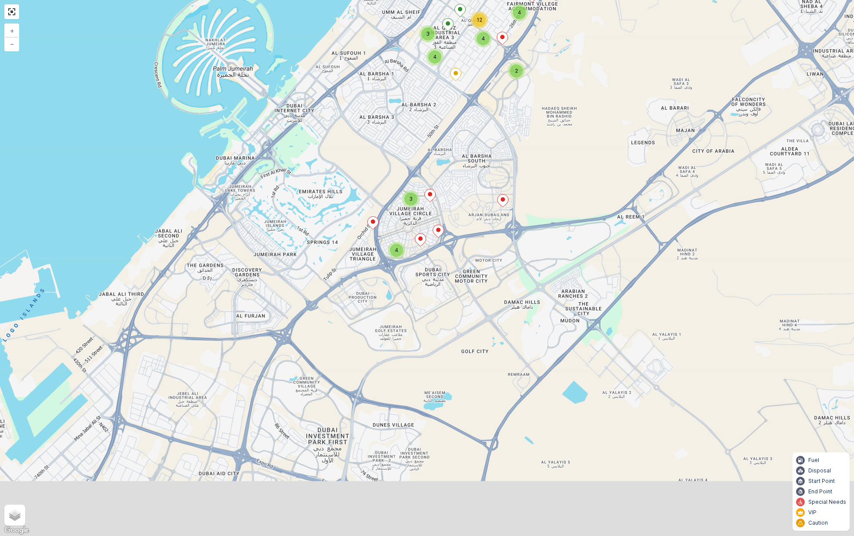
drag, startPoint x: 627, startPoint y: 224, endPoint x: 720, endPoint y: 41, distance: 205.2
click at [720, 41] on div "3 4 2 4 4 4 12 4 3 + − Satellite Roadmap Terrain Hybrid Leaflet Keyboard shortc…" at bounding box center [427, 268] width 854 height 536
